Goal: Find specific page/section: Find specific page/section

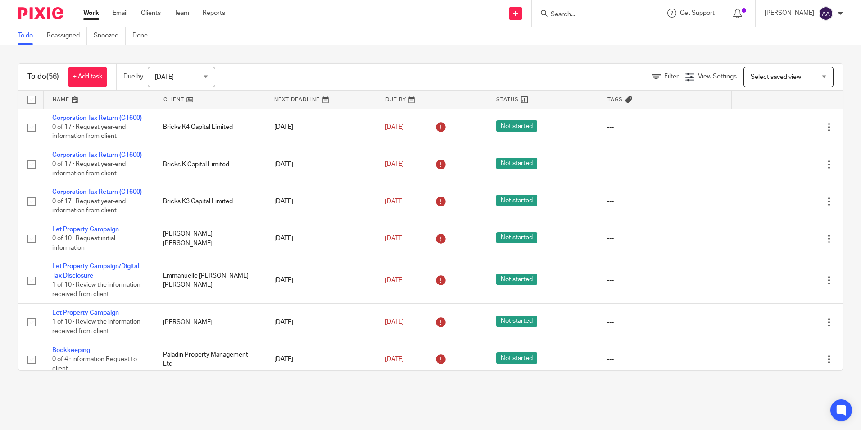
click at [580, 12] on input "Search" at bounding box center [590, 15] width 81 height 8
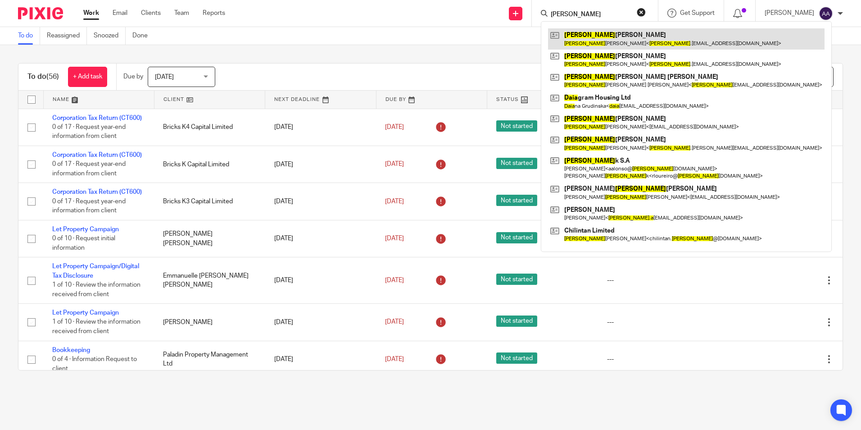
type input "daina"
click at [590, 38] on link at bounding box center [686, 38] width 276 height 21
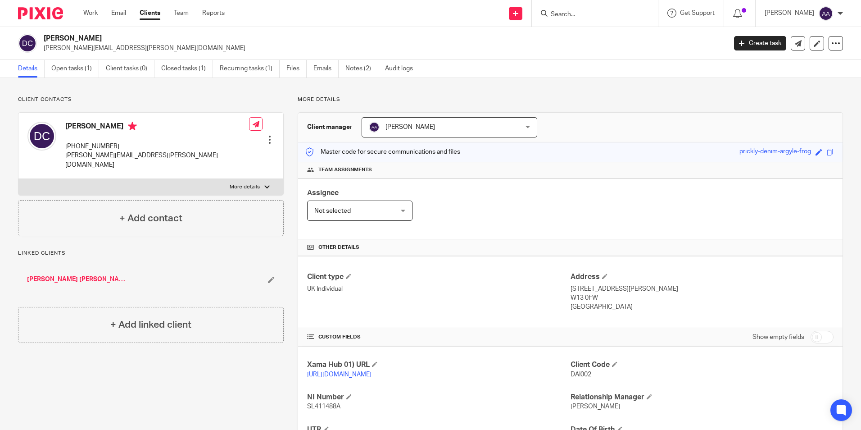
click at [572, 18] on input "Search" at bounding box center [590, 15] width 81 height 8
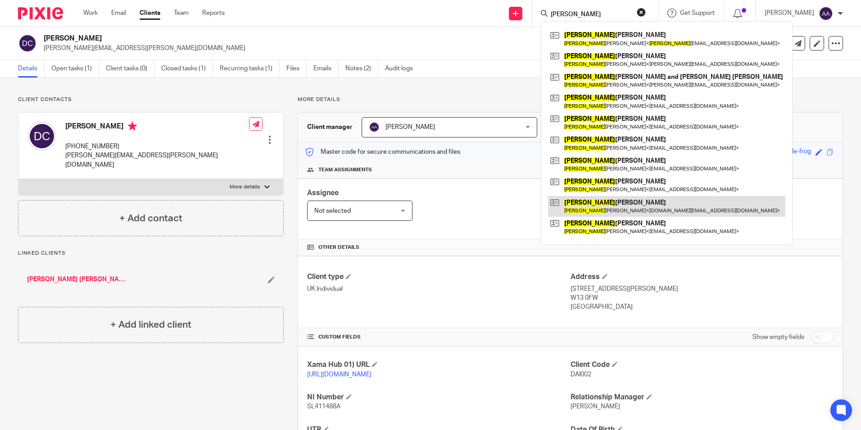
type input "christopher"
click at [645, 208] on link at bounding box center [666, 206] width 237 height 21
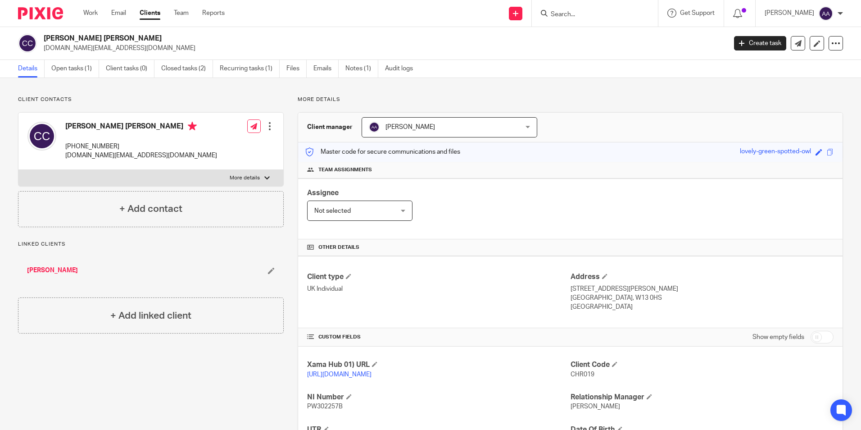
click at [589, 17] on input "Search" at bounding box center [590, 15] width 81 height 8
type input "impact"
click at [589, 45] on link at bounding box center [622, 38] width 148 height 21
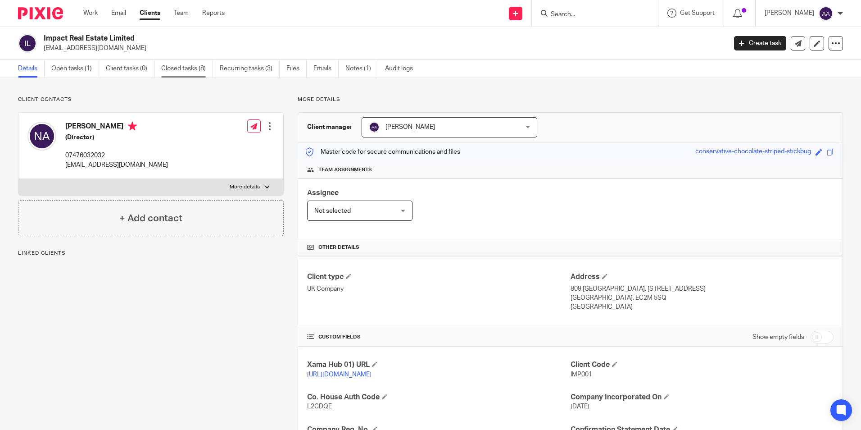
click at [201, 73] on link "Closed tasks (8)" at bounding box center [187, 69] width 52 height 18
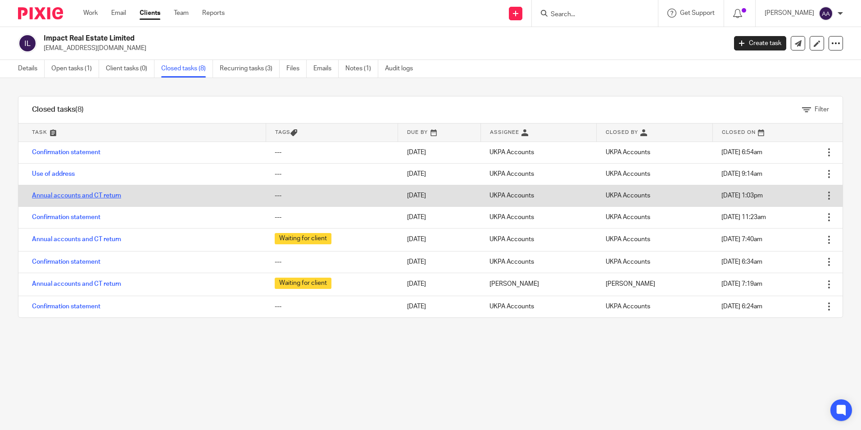
click at [67, 192] on link "Annual accounts and CT return" at bounding box center [76, 195] width 89 height 6
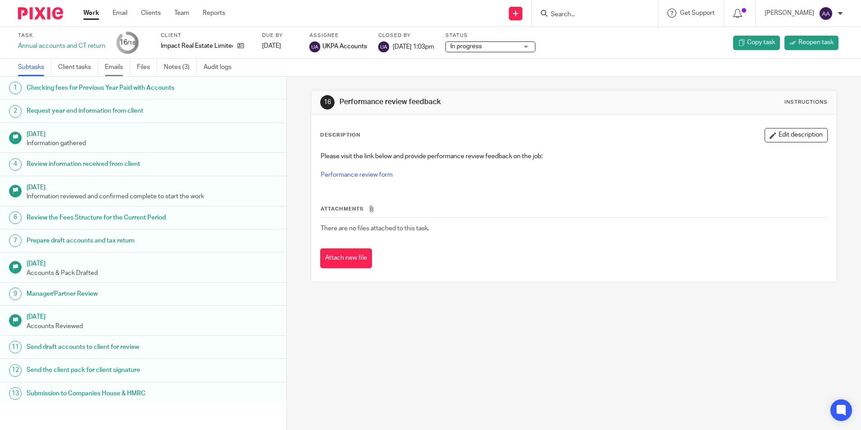
click at [113, 68] on link "Emails" at bounding box center [117, 68] width 25 height 18
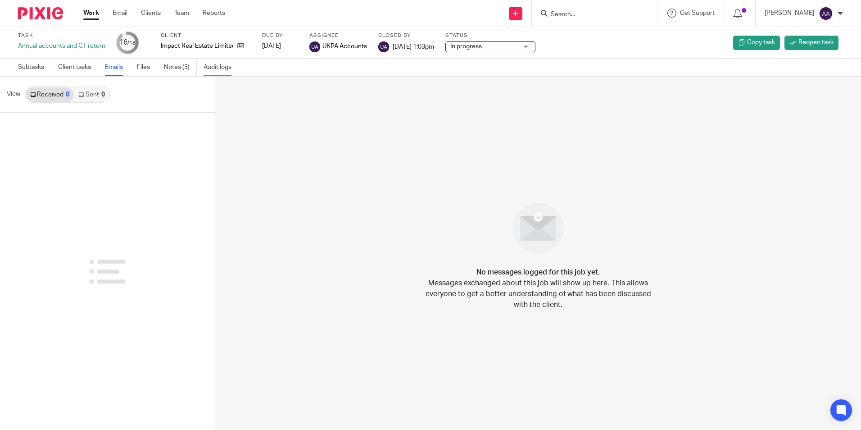
click at [211, 65] on link "Audit logs" at bounding box center [221, 68] width 35 height 18
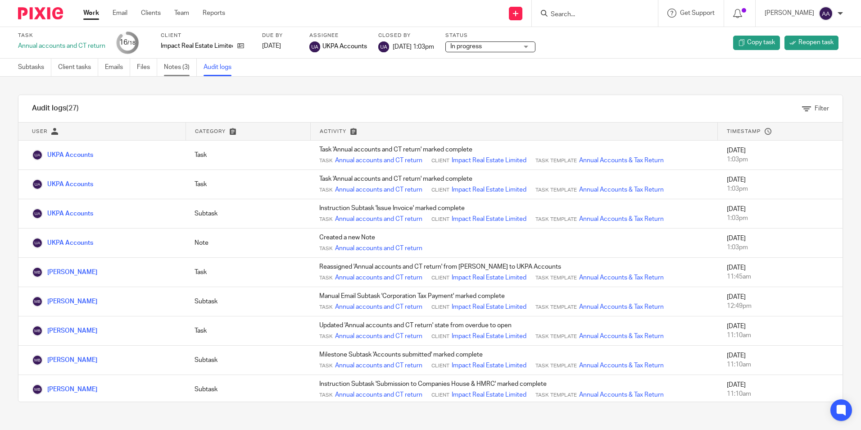
click at [171, 68] on link "Notes (3)" at bounding box center [180, 68] width 33 height 18
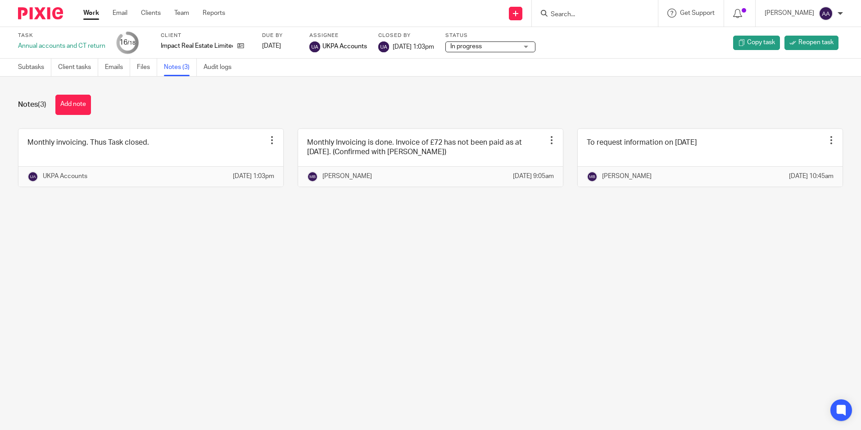
click at [58, 17] on img at bounding box center [40, 13] width 45 height 12
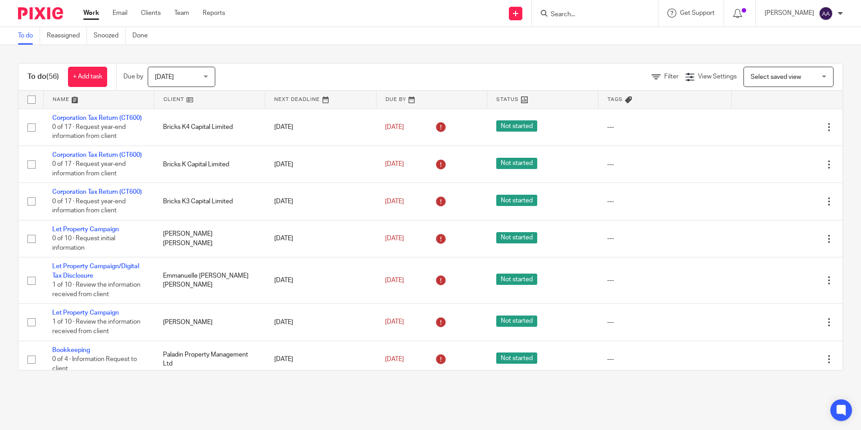
click at [571, 19] on div at bounding box center [595, 13] width 126 height 27
click at [585, 14] on input "Search" at bounding box center [590, 15] width 81 height 8
type input "jn living"
click at [585, 43] on link at bounding box center [645, 38] width 195 height 21
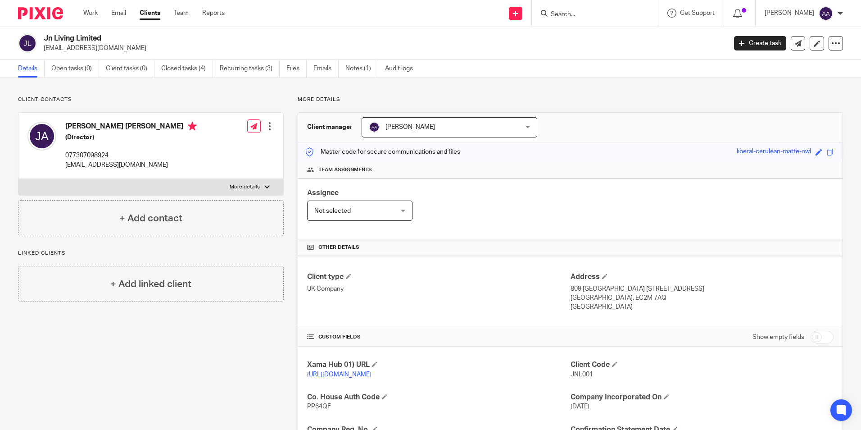
click at [61, 17] on img at bounding box center [40, 13] width 45 height 12
